Goal: Information Seeking & Learning: Learn about a topic

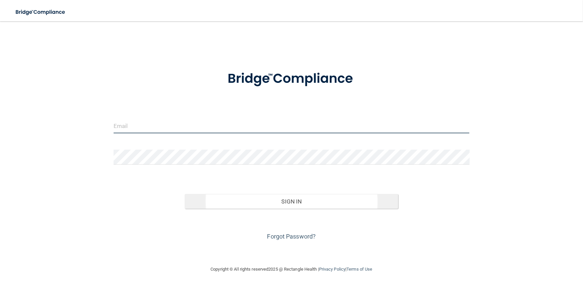
type input "[PERSON_NAME][EMAIL_ADDRESS][DOMAIN_NAME]"
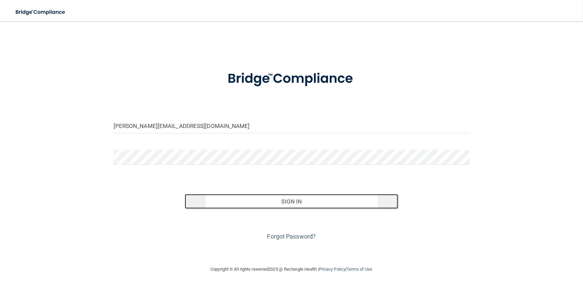
click at [250, 202] on button "Sign In" at bounding box center [292, 201] width 214 height 15
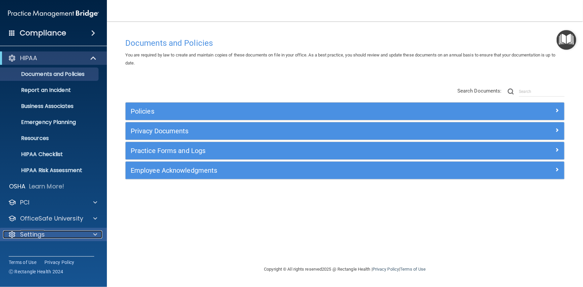
click at [91, 234] on div at bounding box center [94, 235] width 17 height 8
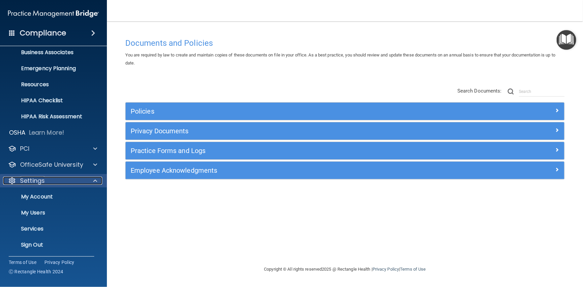
scroll to position [54, 0]
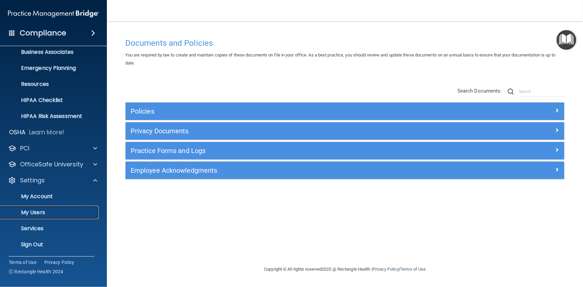
click at [44, 217] on link "My Users" at bounding box center [45, 212] width 105 height 13
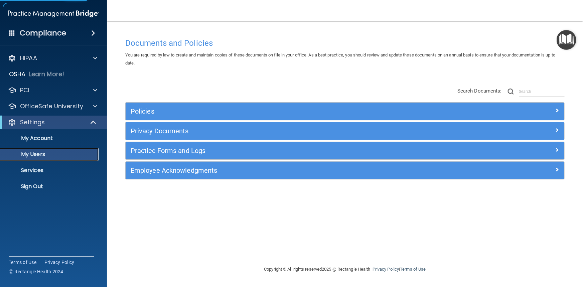
select select "20"
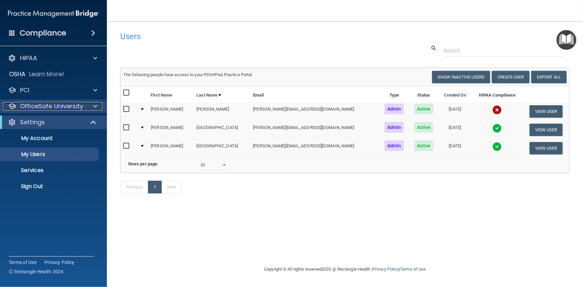
click at [47, 109] on p "OfficeSafe University" at bounding box center [51, 106] width 63 height 8
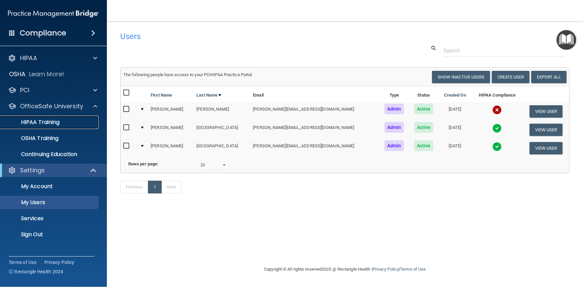
click at [46, 120] on p "HIPAA Training" at bounding box center [31, 122] width 55 height 7
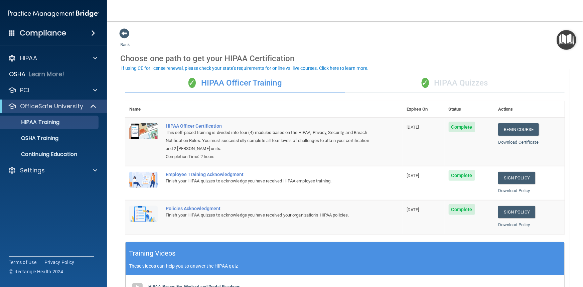
click at [444, 88] on div "✓ HIPAA Quizzes" at bounding box center [455, 83] width 220 height 20
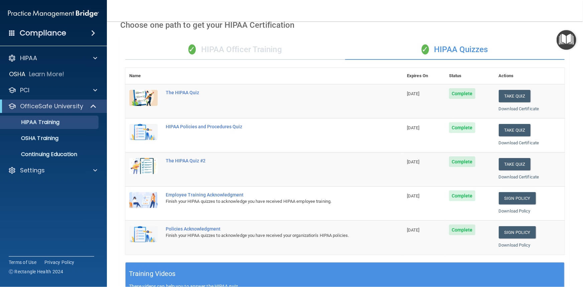
scroll to position [30, 0]
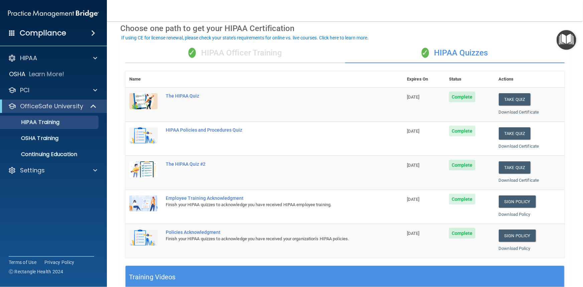
click at [263, 50] on div "✓ HIPAA Officer Training" at bounding box center [235, 53] width 220 height 20
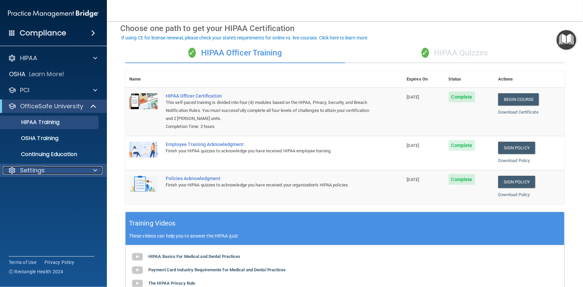
click at [26, 169] on p "Settings" at bounding box center [32, 170] width 25 height 8
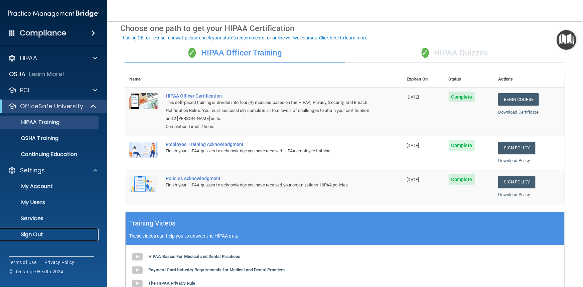
click at [26, 236] on p "Sign Out" at bounding box center [49, 234] width 91 height 7
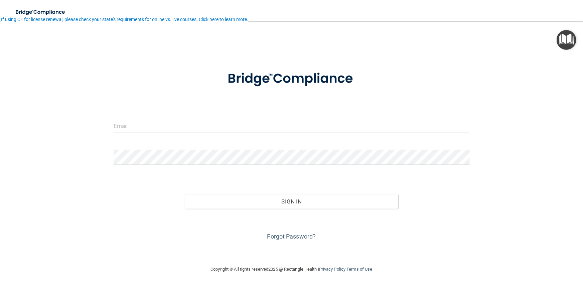
type input "[PERSON_NAME][EMAIL_ADDRESS][DOMAIN_NAME]"
